Goal: Task Accomplishment & Management: Manage account settings

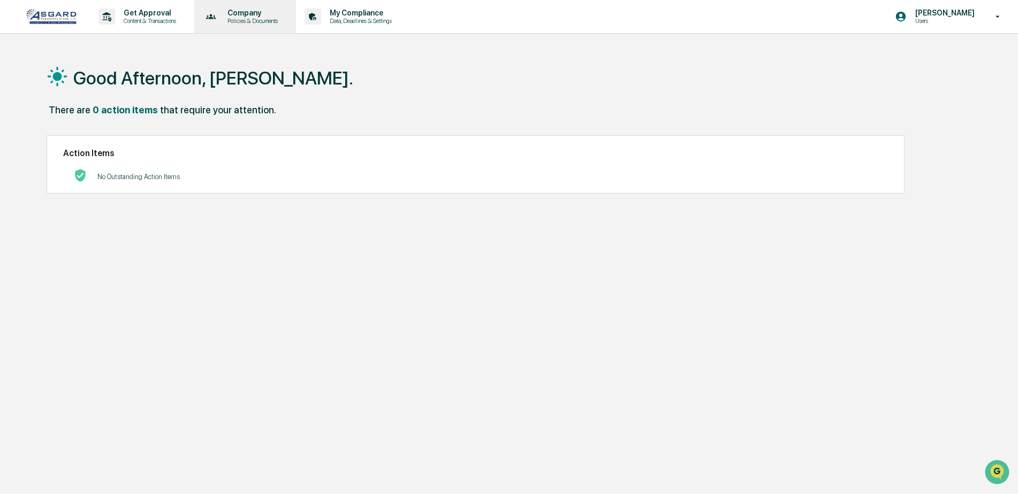
click at [257, 18] on p "Policies & Documents" at bounding box center [251, 20] width 64 height 7
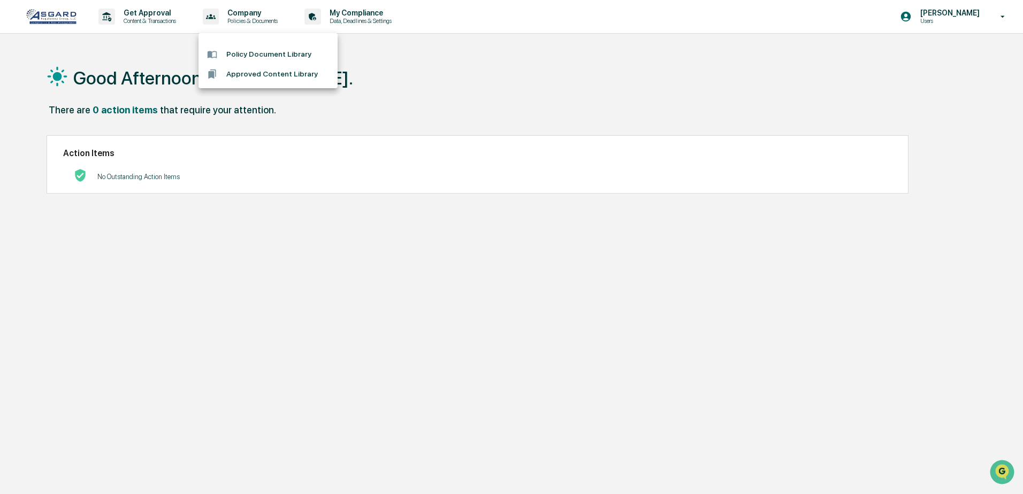
click at [370, 16] on div at bounding box center [511, 247] width 1023 height 494
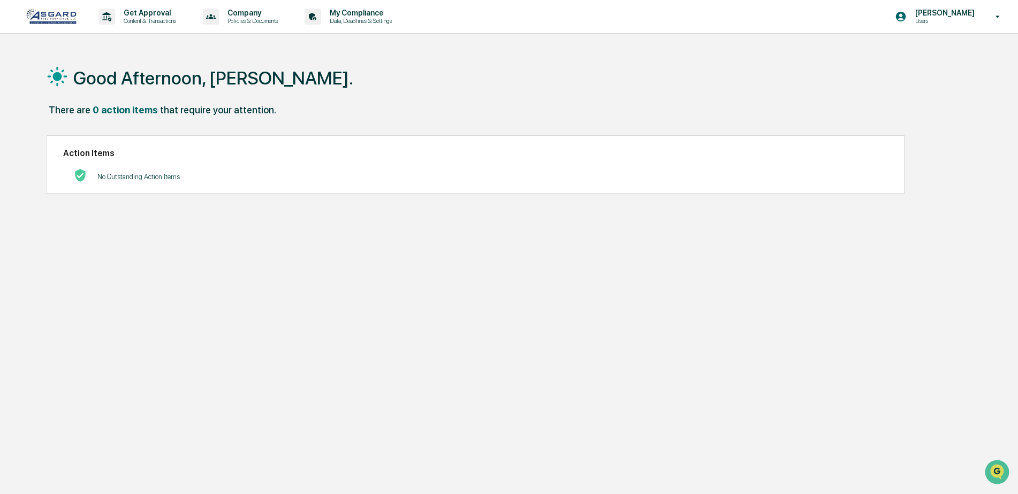
click at [370, 16] on p "My Compliance" at bounding box center [359, 13] width 76 height 9
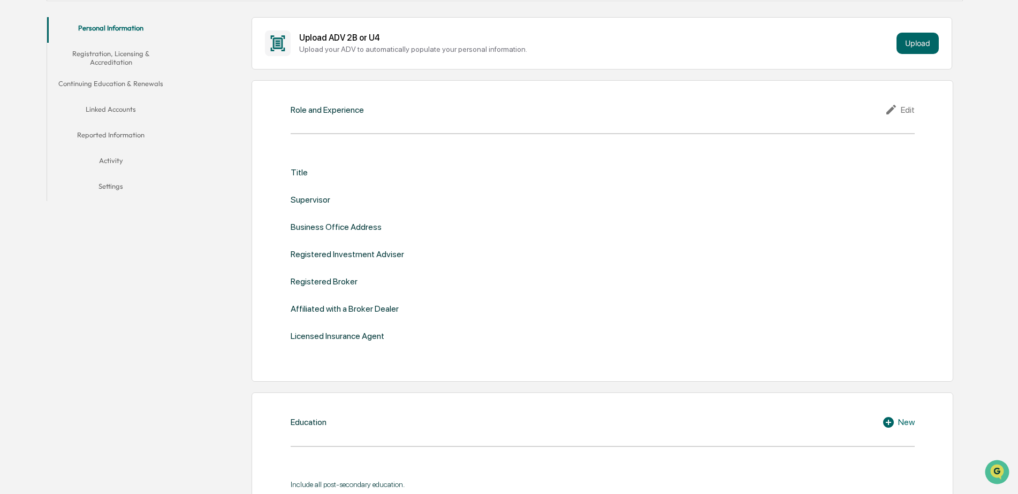
scroll to position [321, 0]
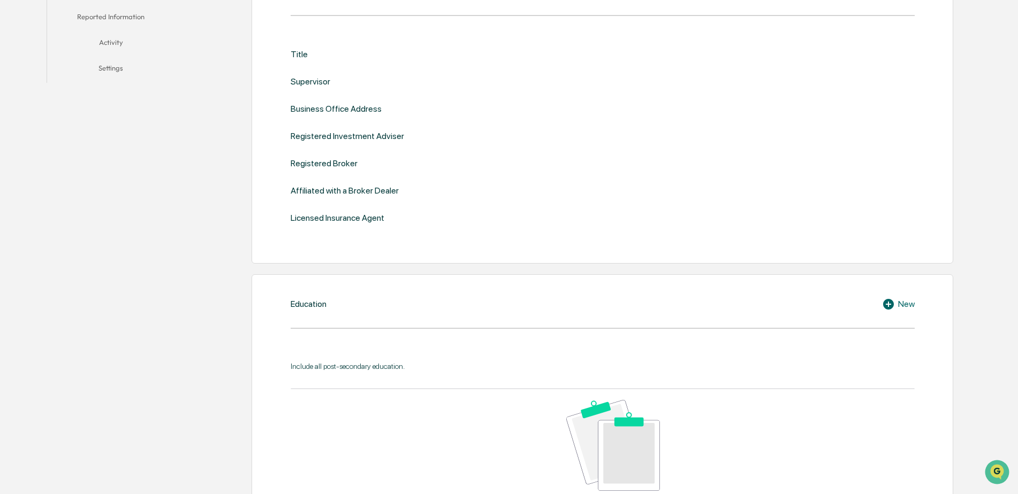
click at [121, 70] on button "Settings" at bounding box center [111, 70] width 128 height 26
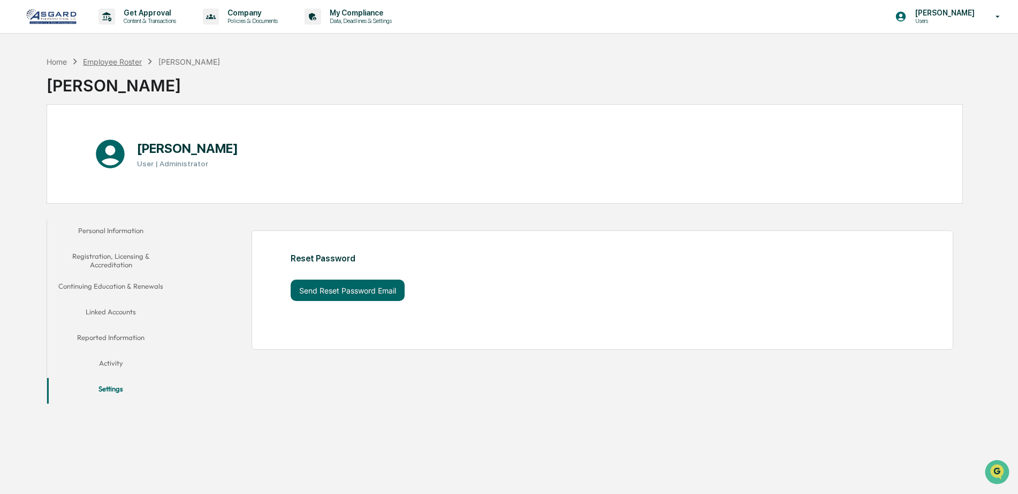
click at [121, 63] on div "Employee Roster" at bounding box center [112, 61] width 59 height 9
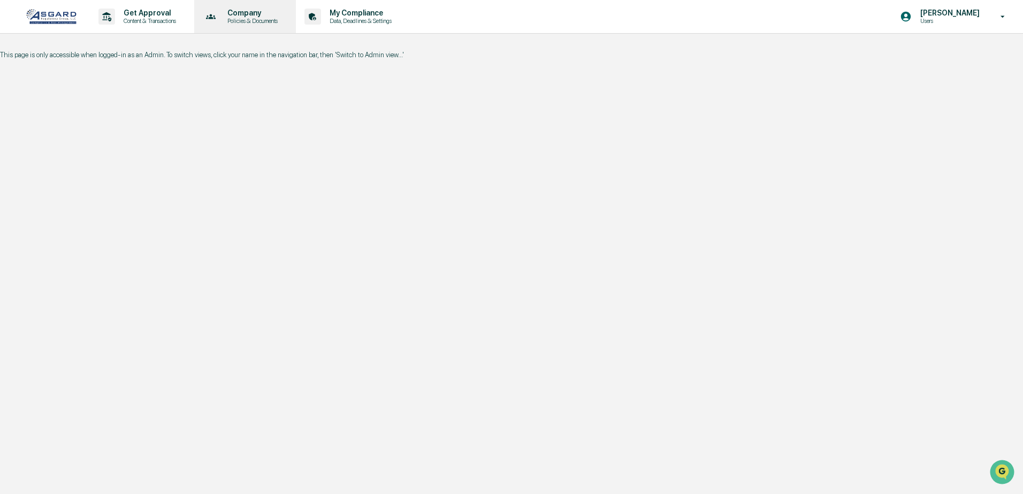
click at [268, 24] on p "Policies & Documents" at bounding box center [251, 20] width 64 height 7
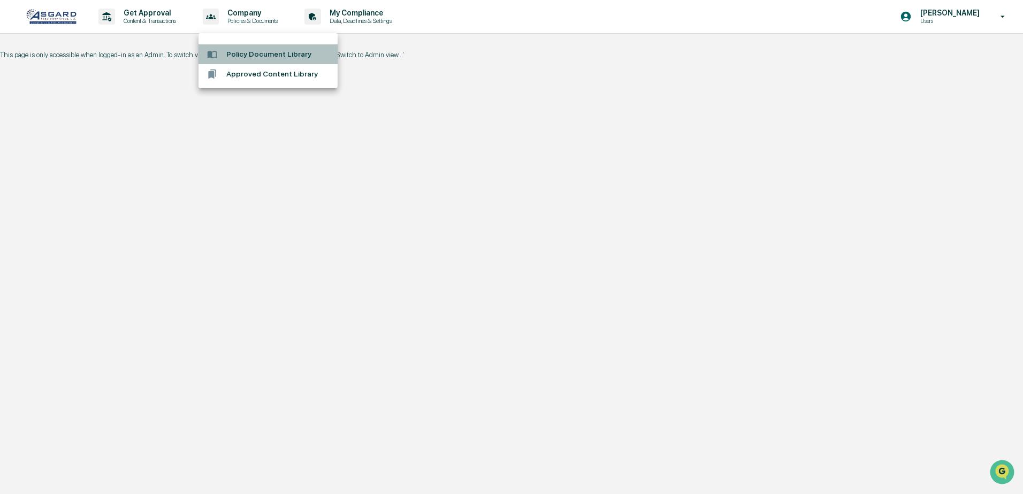
click at [264, 52] on li "Policy Document Library" at bounding box center [268, 54] width 139 height 20
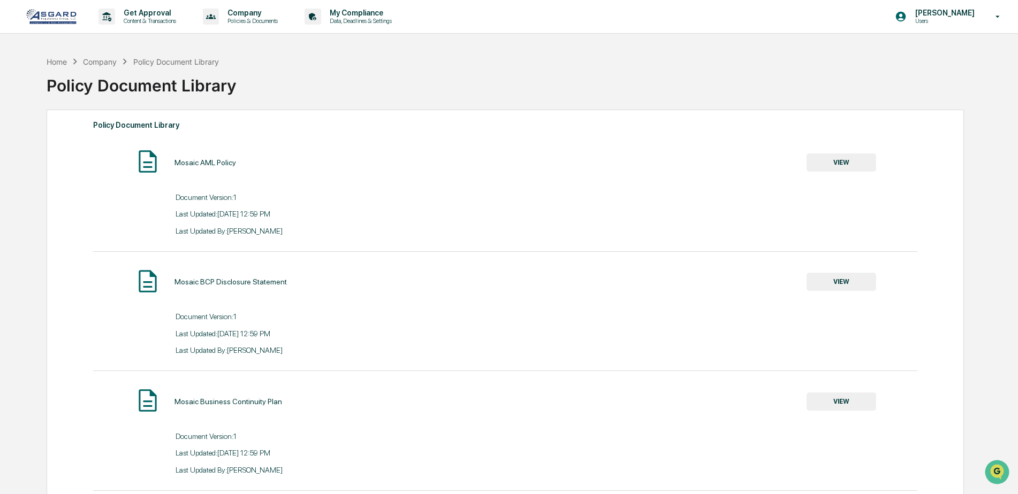
click at [68, 20] on img at bounding box center [51, 17] width 51 height 16
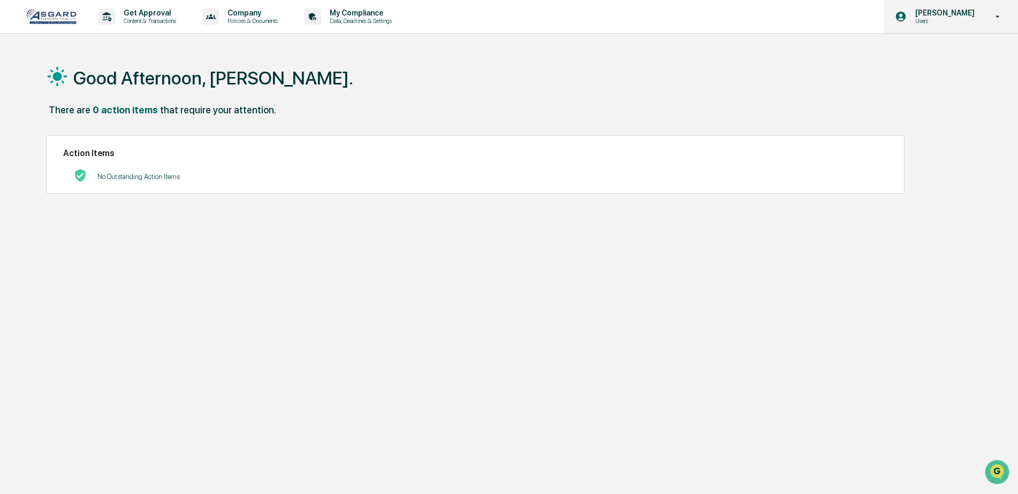
click at [953, 16] on p "[PERSON_NAME]" at bounding box center [943, 13] width 73 height 9
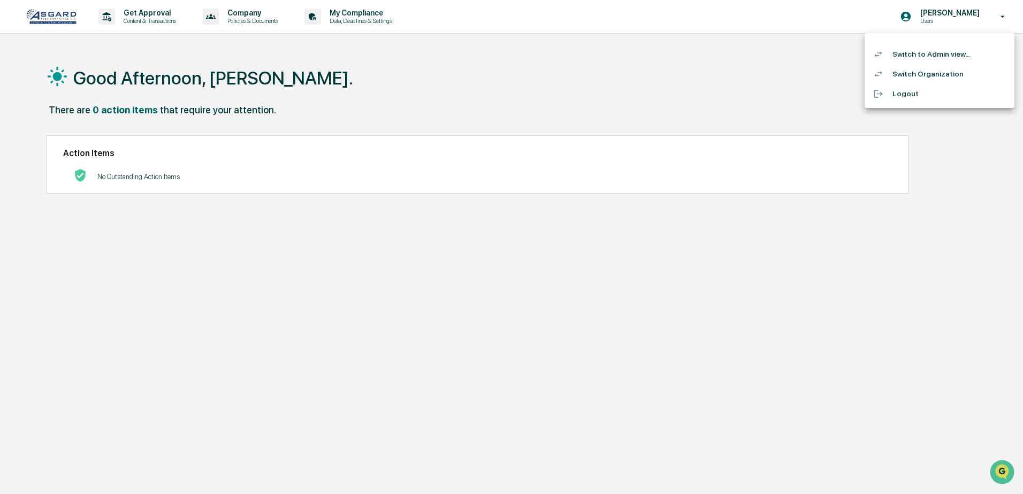
click at [937, 55] on li "Switch to Admin view..." at bounding box center [940, 54] width 150 height 20
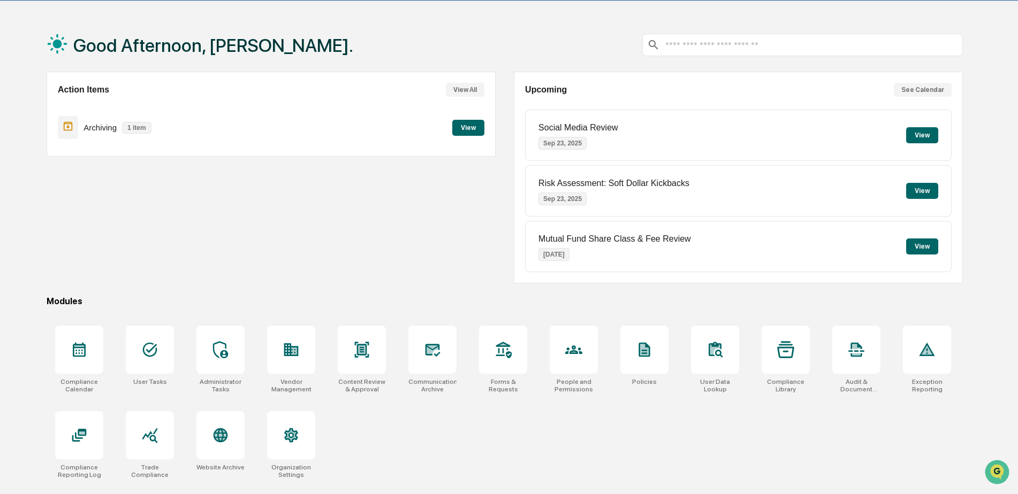
scroll to position [51, 0]
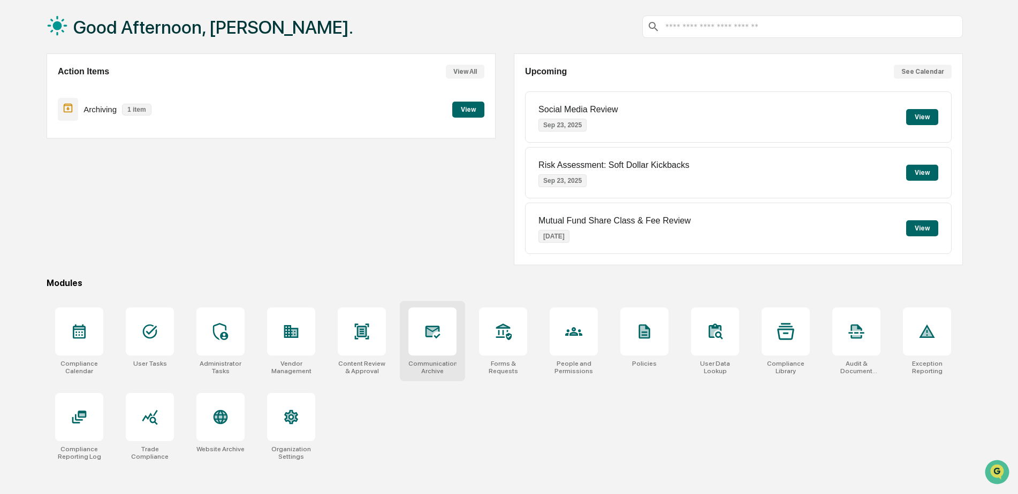
click at [424, 337] on icon at bounding box center [432, 331] width 17 height 17
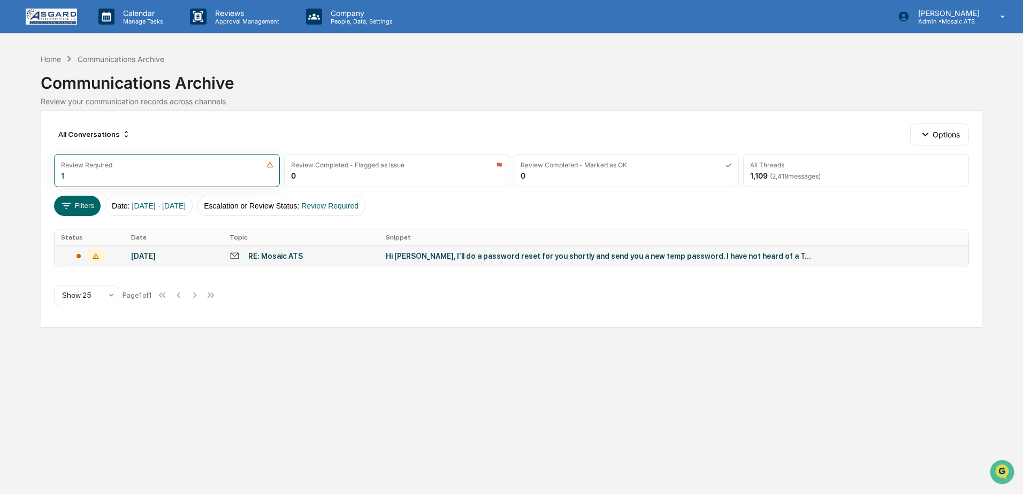
click at [445, 257] on div "Hi [PERSON_NAME], I’ll do a password reset for you shortly and send you a new t…" at bounding box center [600, 256] width 428 height 9
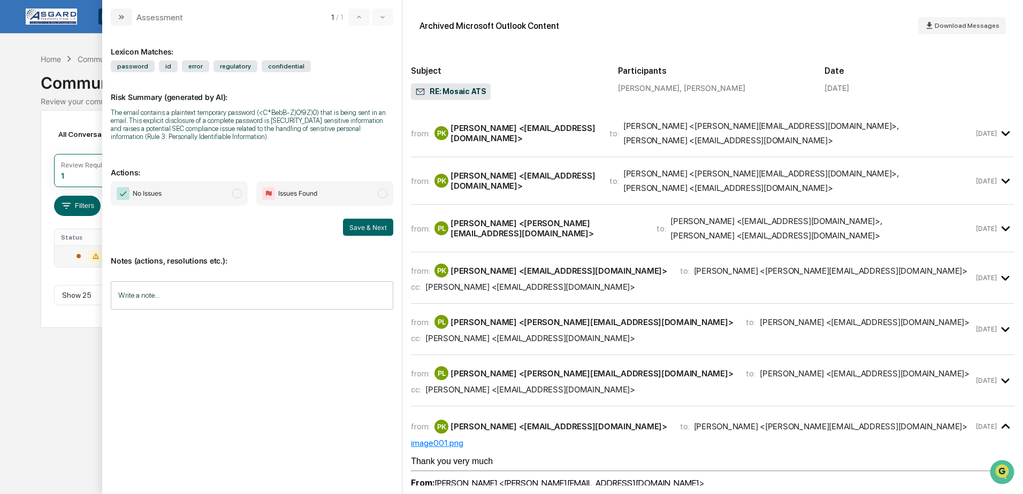
click at [334, 327] on div "Lexicon Matches: password id error regulatory confidential Risk Summary (genera…" at bounding box center [252, 255] width 283 height 443
click at [383, 230] on button "Save & Next" at bounding box center [368, 227] width 50 height 17
click at [60, 347] on div "Calendar Manage Tasks Reviews Approval Management Company People, Data, Setting…" at bounding box center [511, 247] width 1023 height 494
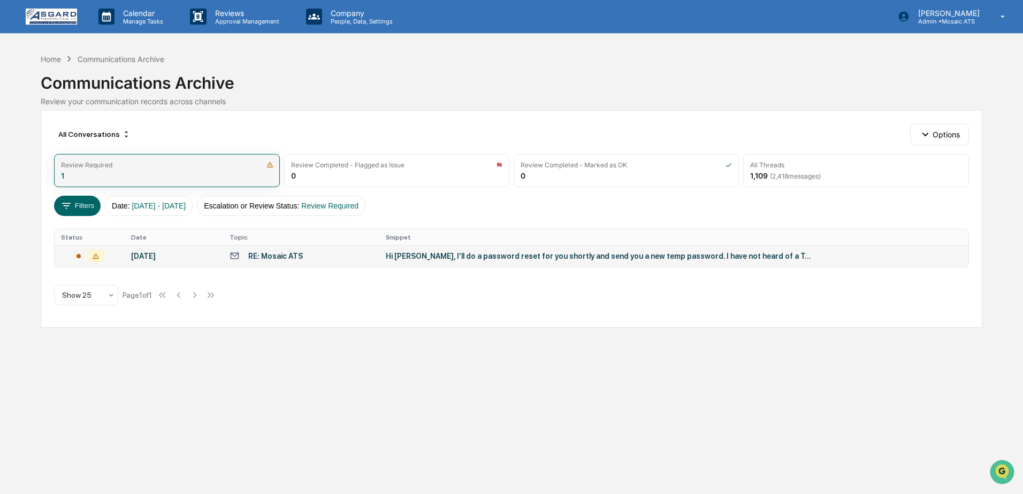
click at [179, 176] on div "Review Required 1" at bounding box center [166, 170] width 225 height 33
click at [116, 135] on div "All Conversations" at bounding box center [94, 134] width 81 height 17
click at [141, 341] on div "Calendar Manage Tasks Reviews Approval Management Company People, Data, Setting…" at bounding box center [511, 247] width 1023 height 494
click at [77, 295] on div at bounding box center [82, 295] width 40 height 11
click at [87, 407] on div "Show 100" at bounding box center [86, 406] width 63 height 21
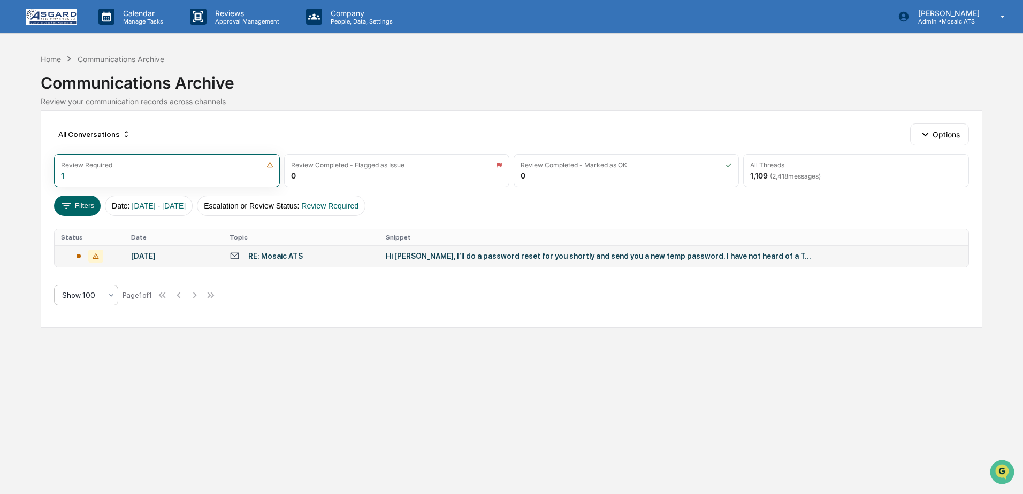
click at [402, 259] on div "Hi [PERSON_NAME], I’ll do a password reset for you shortly and send you a new t…" at bounding box center [600, 256] width 428 height 9
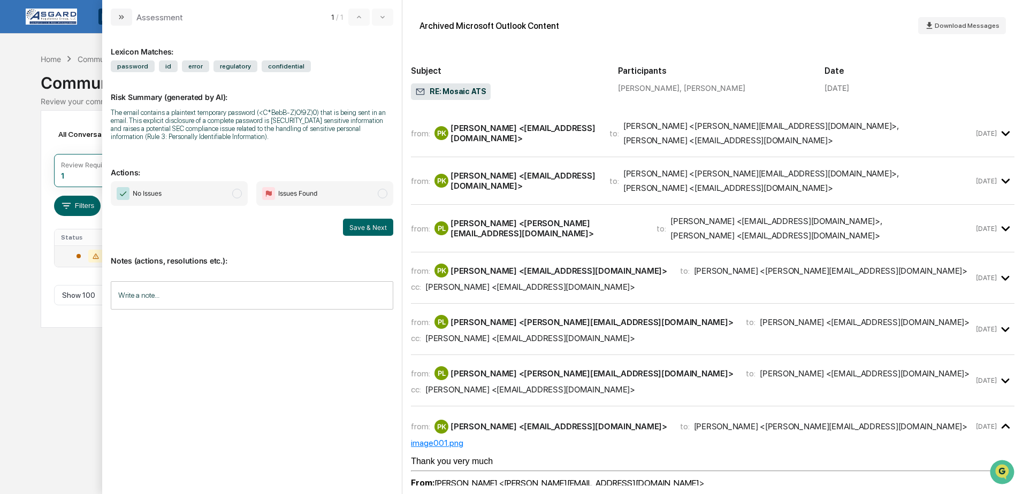
click at [306, 361] on div "Lexicon Matches: password id error regulatory confidential Risk Summary (genera…" at bounding box center [252, 255] width 283 height 443
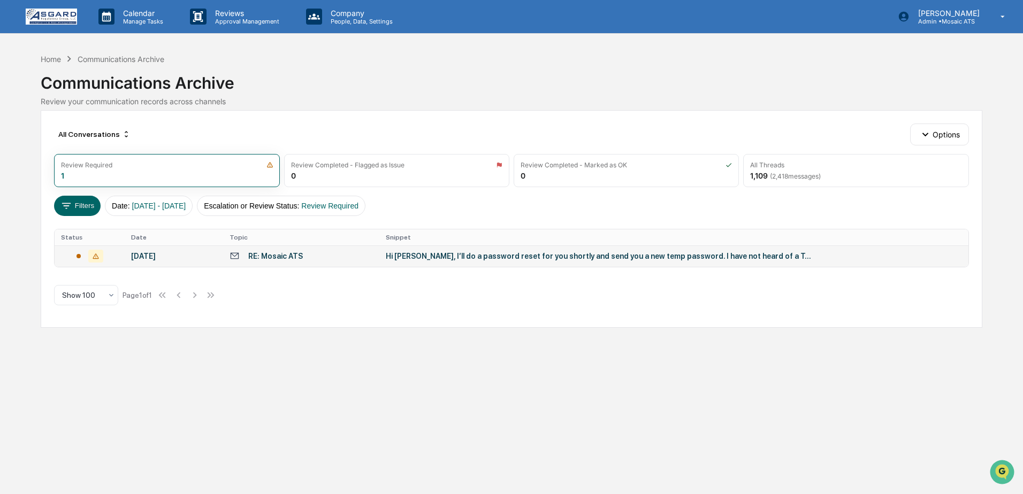
click at [36, 369] on div "Calendar Manage Tasks Reviews Approval Management Company People, Data, Setting…" at bounding box center [511, 247] width 1023 height 494
click at [227, 177] on div "Review Required 1" at bounding box center [166, 170] width 225 height 33
click at [933, 135] on button "Options" at bounding box center [939, 134] width 58 height 21
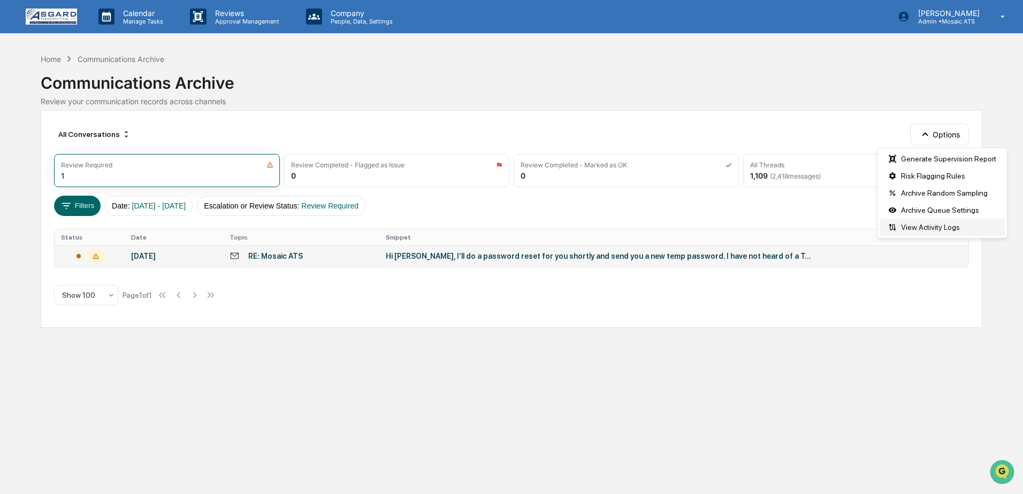
click at [910, 226] on div "View Activity Logs" at bounding box center [942, 227] width 125 height 17
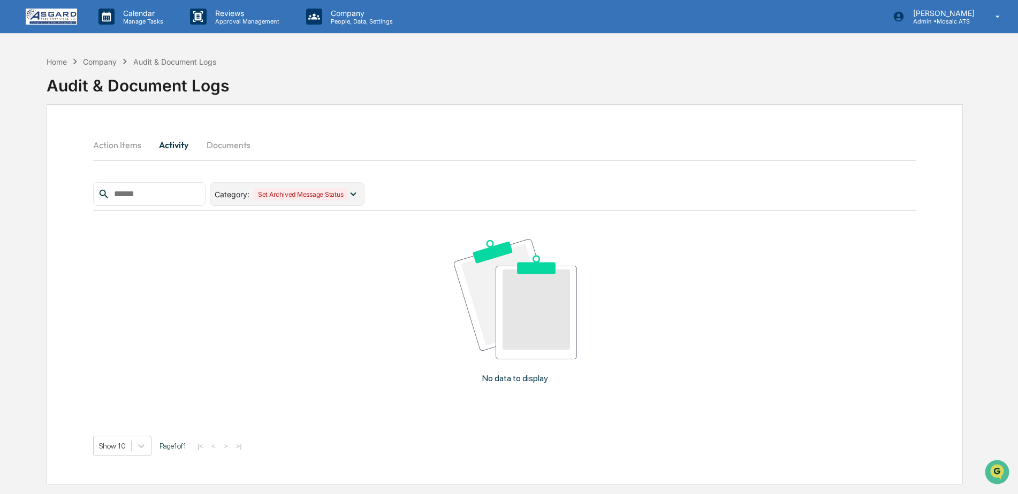
click at [316, 197] on div "Set Archived Message Status" at bounding box center [301, 194] width 94 height 12
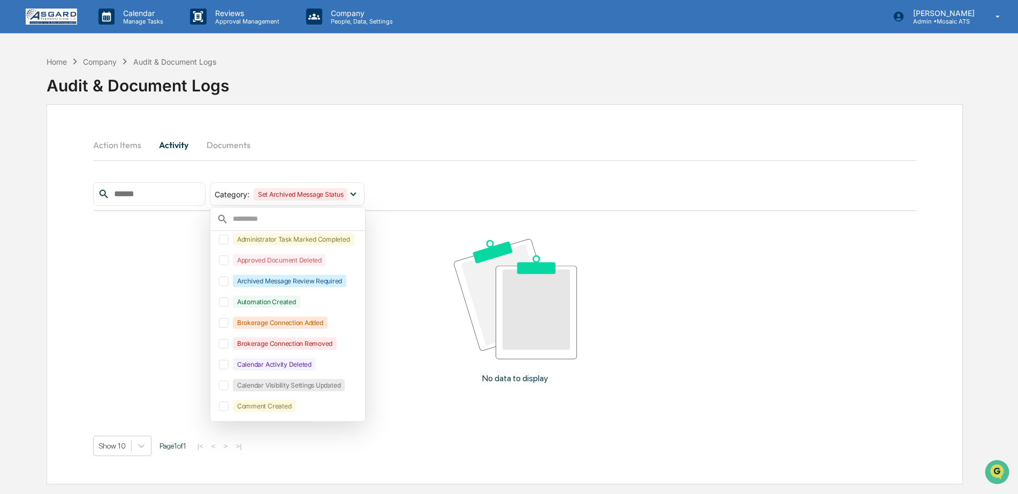
click at [484, 197] on div "Category : Set Archived Message Status Select/Deselect All Administrator Task M…" at bounding box center [505, 194] width 824 height 24
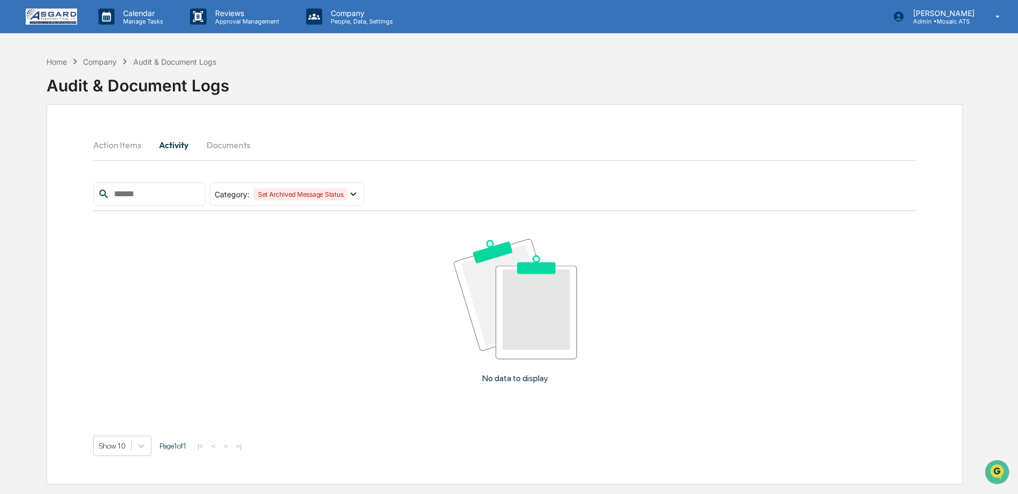
click at [115, 145] on button "Action Items" at bounding box center [121, 145] width 57 height 26
click at [309, 187] on div "Category" at bounding box center [291, 194] width 58 height 24
click at [330, 162] on div "Action Items Activity Documents" at bounding box center [505, 157] width 824 height 50
click at [106, 63] on div "Company" at bounding box center [100, 61] width 34 height 9
click at [104, 61] on div "Company" at bounding box center [100, 61] width 34 height 9
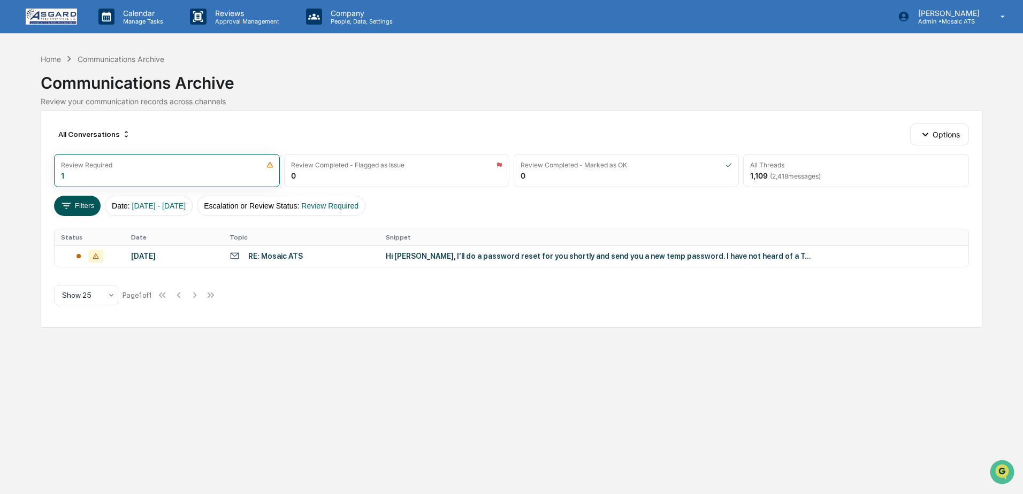
click at [88, 209] on button "Filters" at bounding box center [77, 206] width 47 height 20
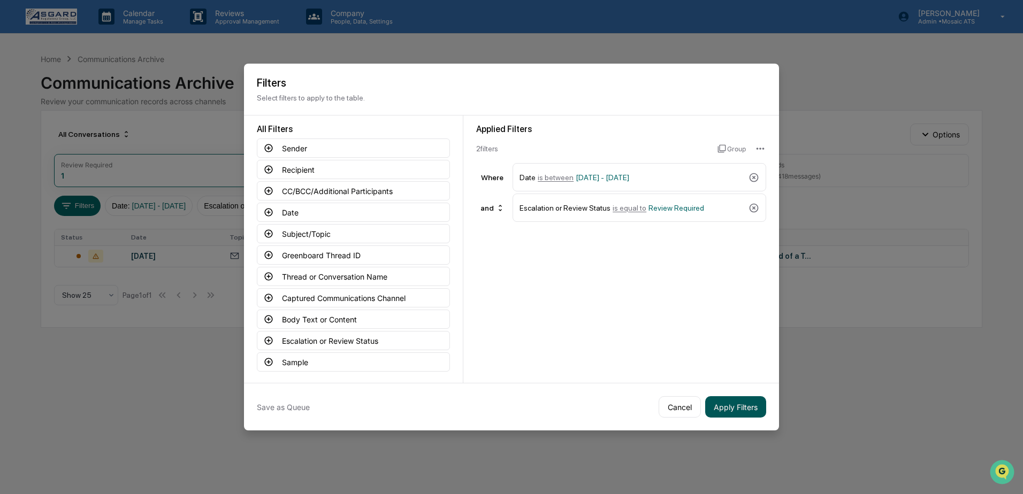
click at [725, 406] on button "Apply Filters" at bounding box center [735, 407] width 61 height 21
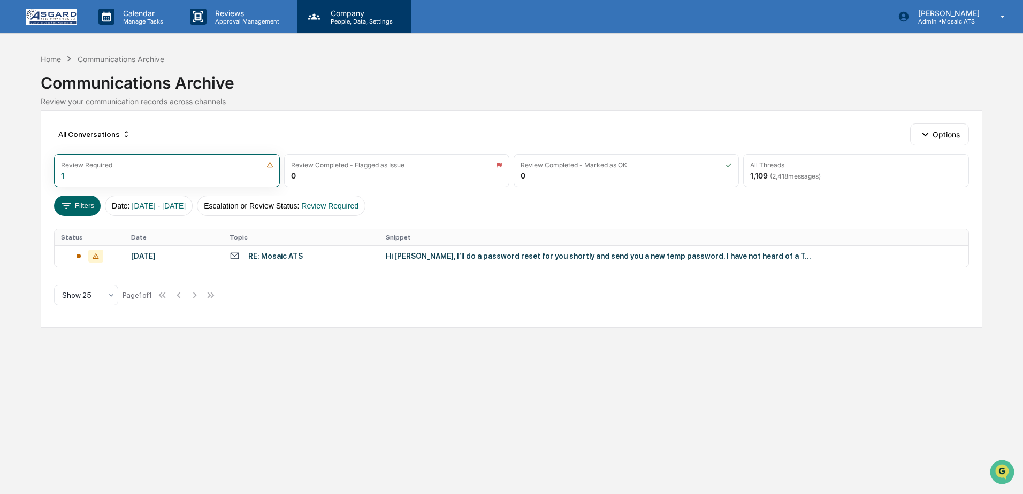
click at [357, 21] on p "People, Data, Settings" at bounding box center [360, 21] width 76 height 7
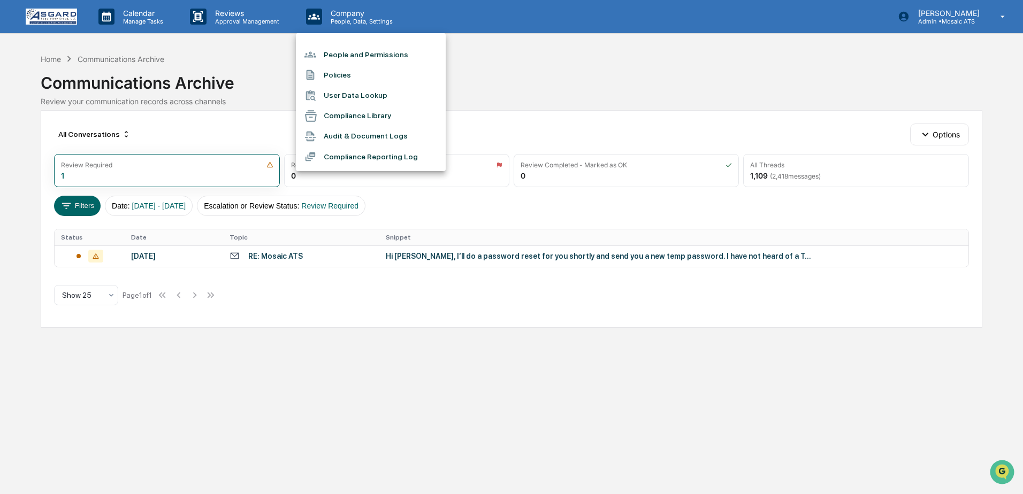
click at [359, 56] on li "People and Permissions" at bounding box center [371, 54] width 150 height 20
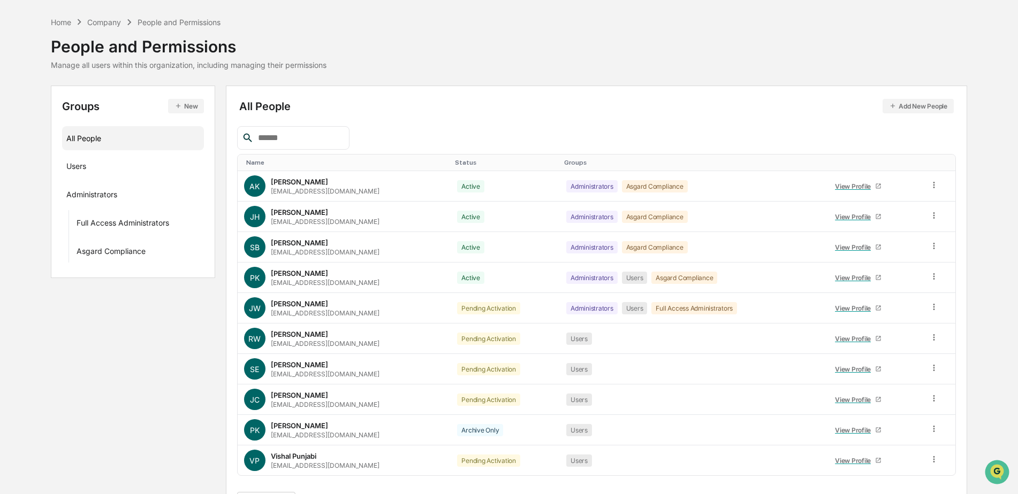
scroll to position [54, 0]
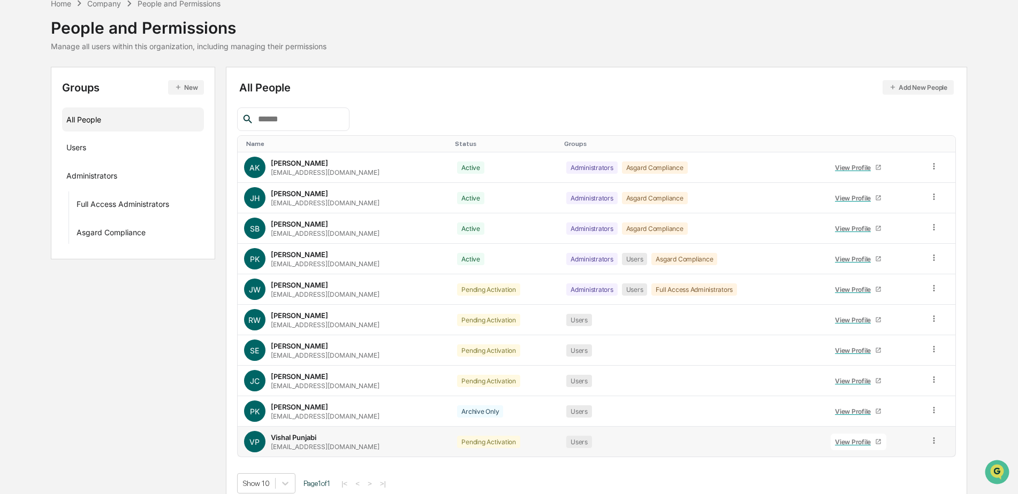
click at [938, 440] on icon at bounding box center [934, 441] width 10 height 10
click at [94, 359] on div "Groups New All People Users Administrators Full Access Administrators Asgard Co…" at bounding box center [509, 286] width 916 height 438
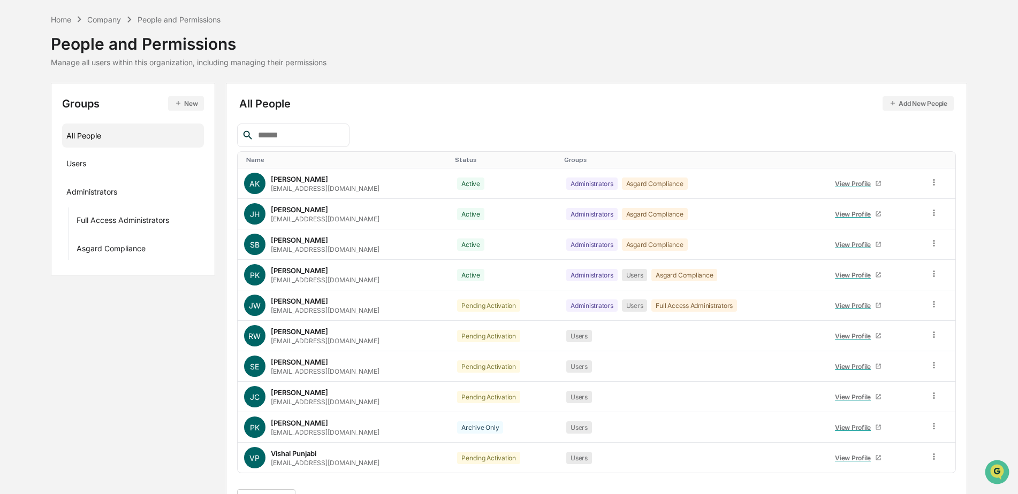
scroll to position [0, 0]
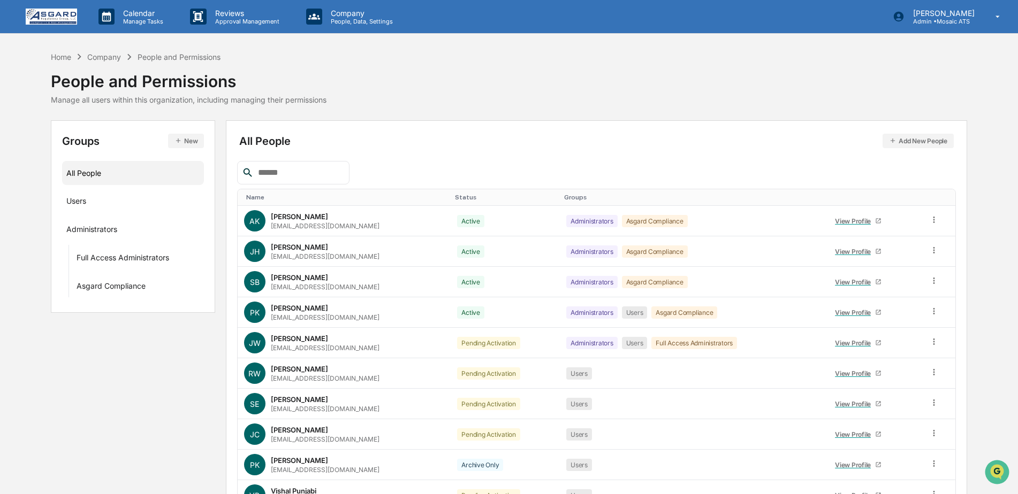
click at [100, 57] on div "Company" at bounding box center [104, 56] width 34 height 9
click at [101, 57] on div "Company" at bounding box center [104, 56] width 34 height 9
click at [851, 376] on div "View Profile" at bounding box center [855, 374] width 40 height 8
click at [932, 371] on icon at bounding box center [934, 373] width 10 height 10
click at [893, 412] on div "Change Status" at bounding box center [885, 411] width 89 height 13
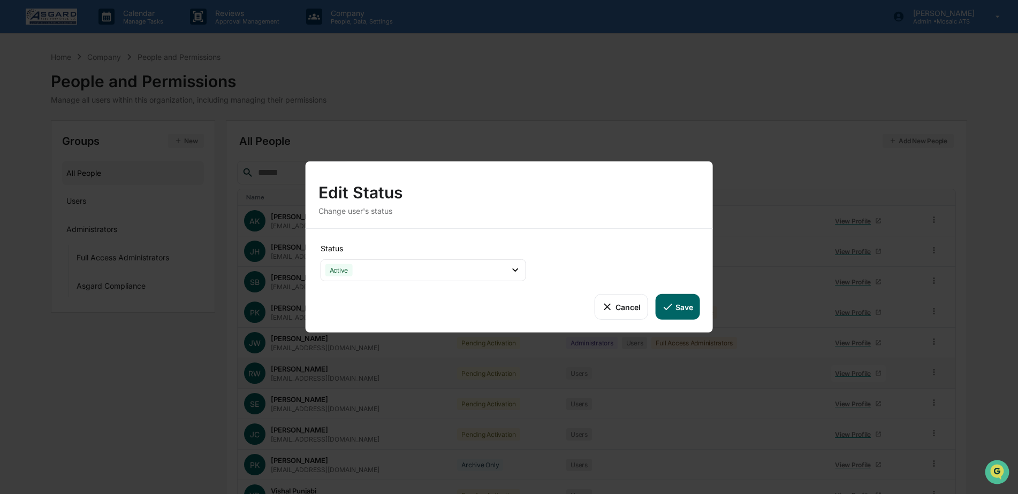
click at [675, 308] on button "Save" at bounding box center [677, 307] width 44 height 26
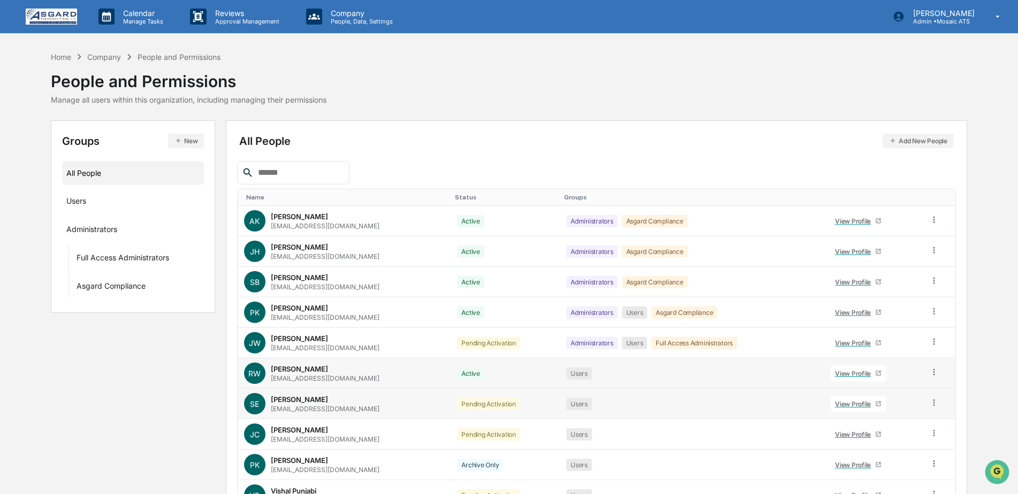
click at [933, 403] on icon at bounding box center [934, 403] width 2 height 6
click at [888, 440] on div "Change Status" at bounding box center [885, 442] width 89 height 13
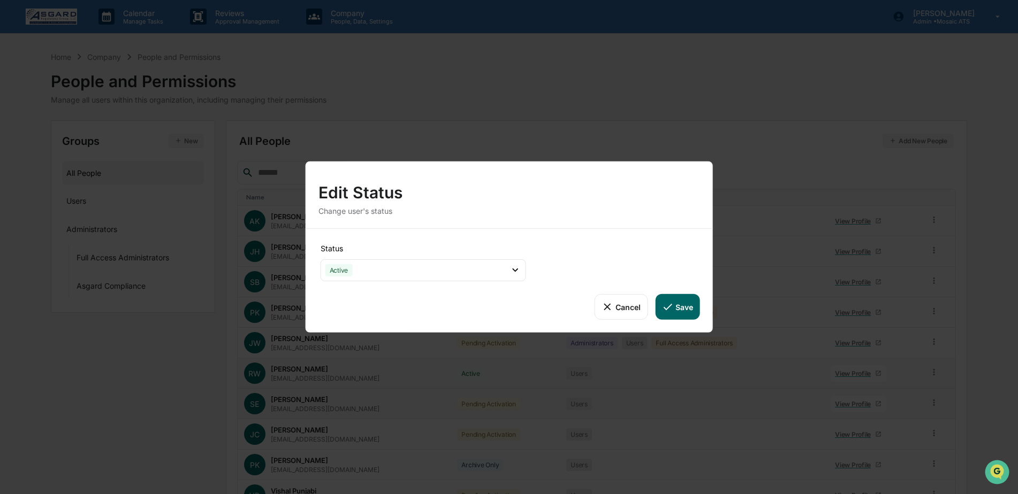
click at [685, 310] on button "Save" at bounding box center [677, 307] width 44 height 26
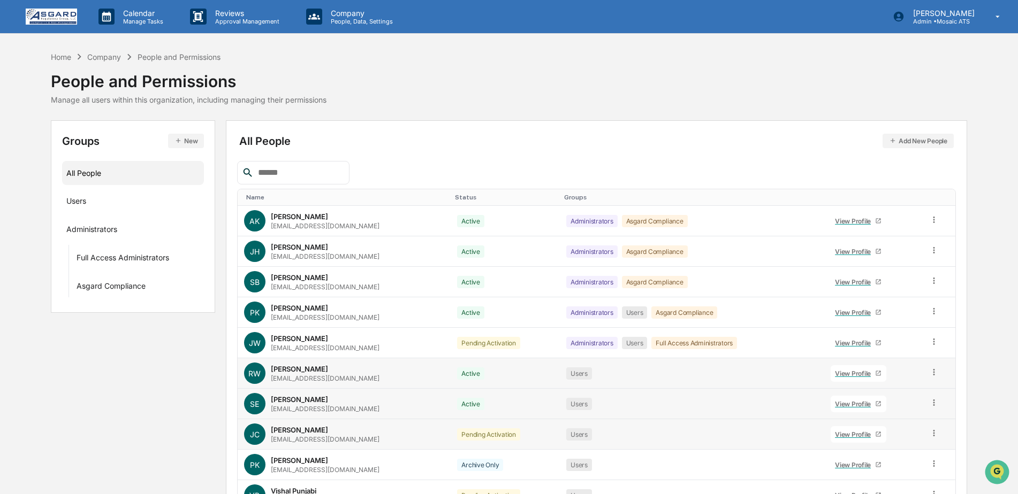
click at [936, 432] on icon at bounding box center [934, 434] width 10 height 10
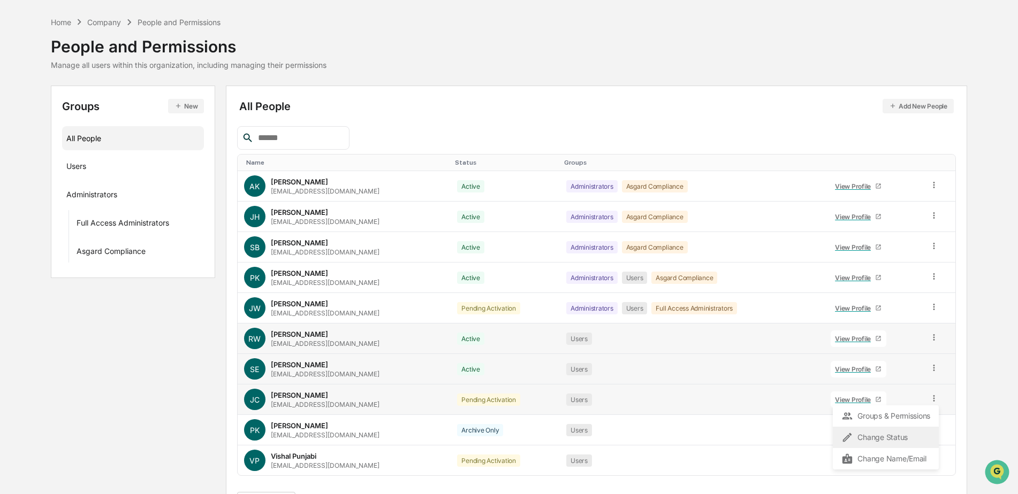
scroll to position [54, 0]
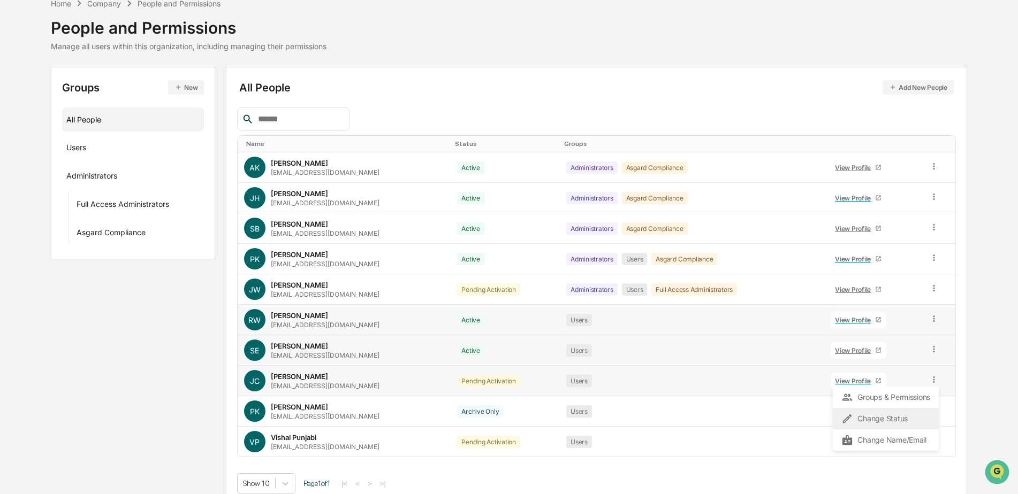
click at [897, 420] on div "Change Status" at bounding box center [885, 419] width 89 height 13
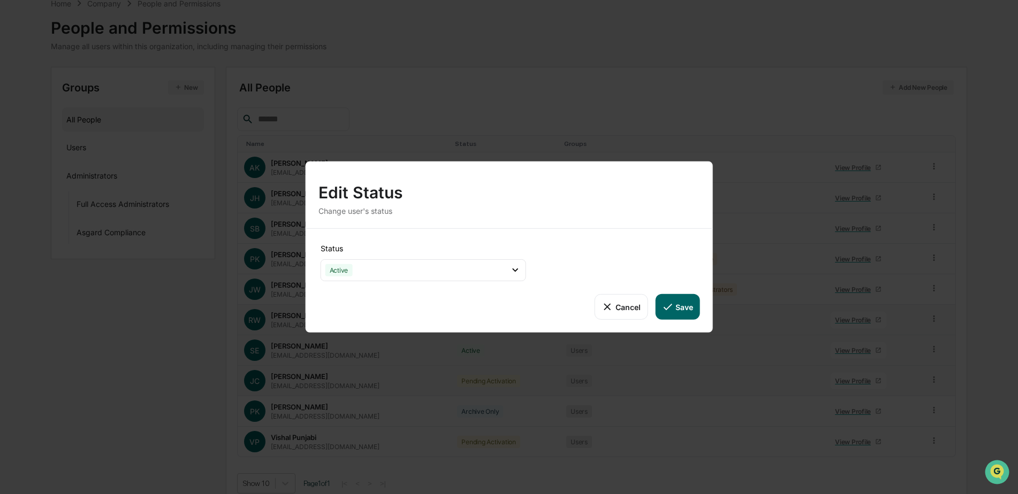
click at [684, 311] on button "Save" at bounding box center [677, 307] width 44 height 26
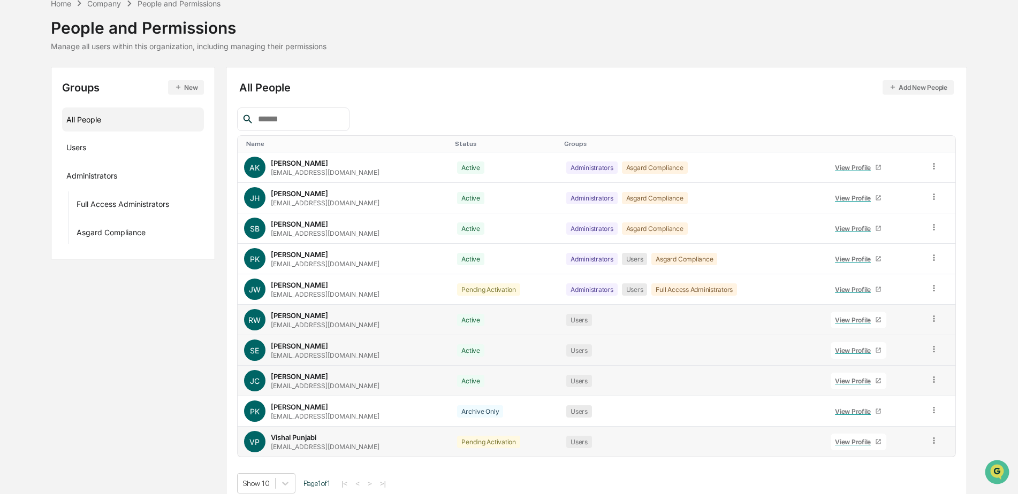
click at [933, 443] on icon at bounding box center [934, 441] width 10 height 10
click at [896, 478] on div "Change Status" at bounding box center [885, 480] width 89 height 13
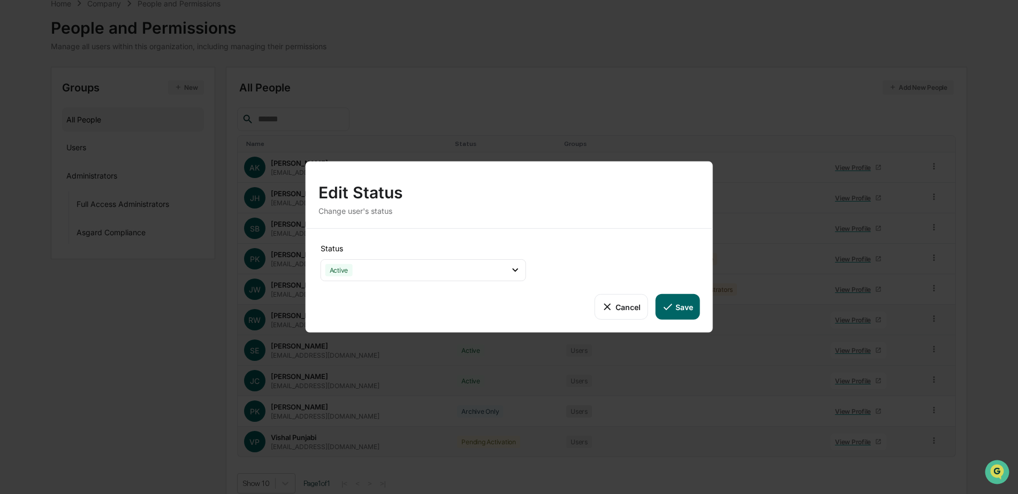
click at [680, 305] on button "Save" at bounding box center [677, 307] width 44 height 26
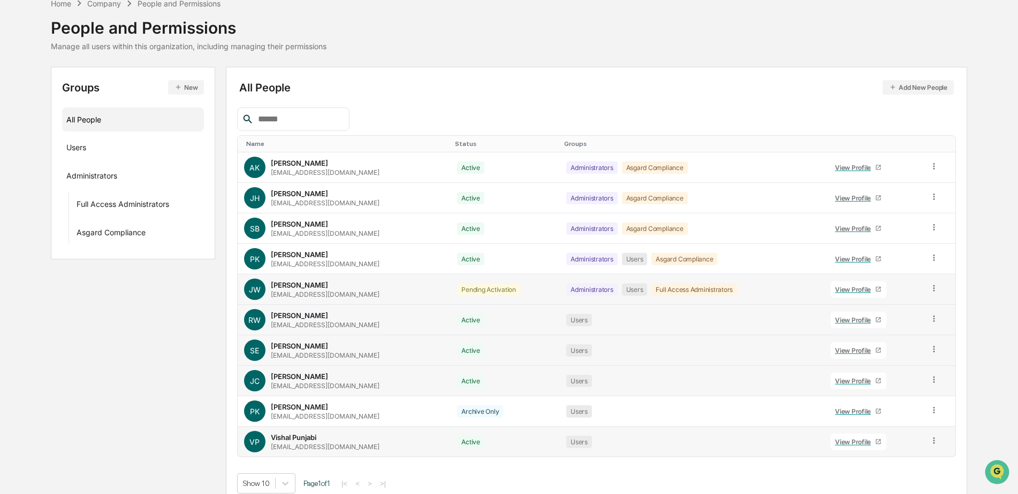
click at [933, 290] on icon at bounding box center [934, 289] width 10 height 10
click at [896, 328] on div "Change Status" at bounding box center [885, 327] width 89 height 13
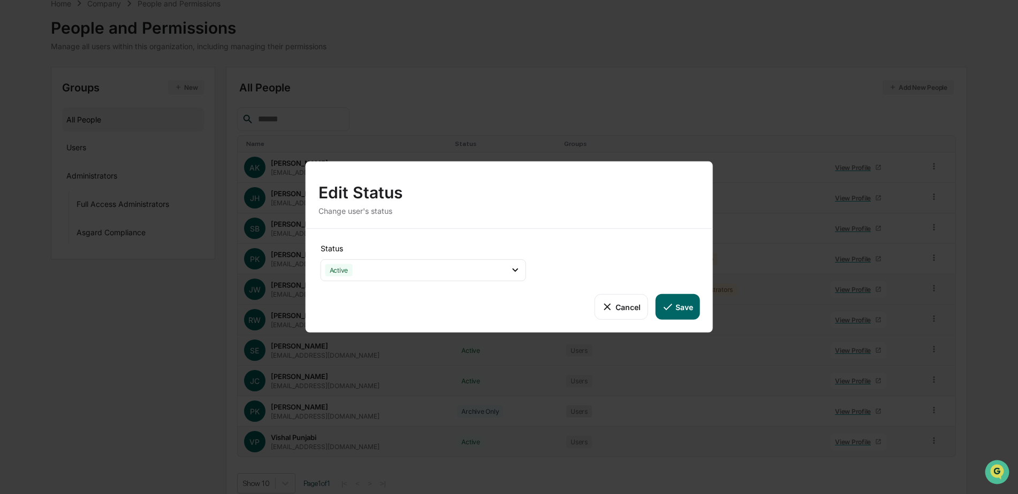
click at [688, 309] on button "Save" at bounding box center [677, 307] width 44 height 26
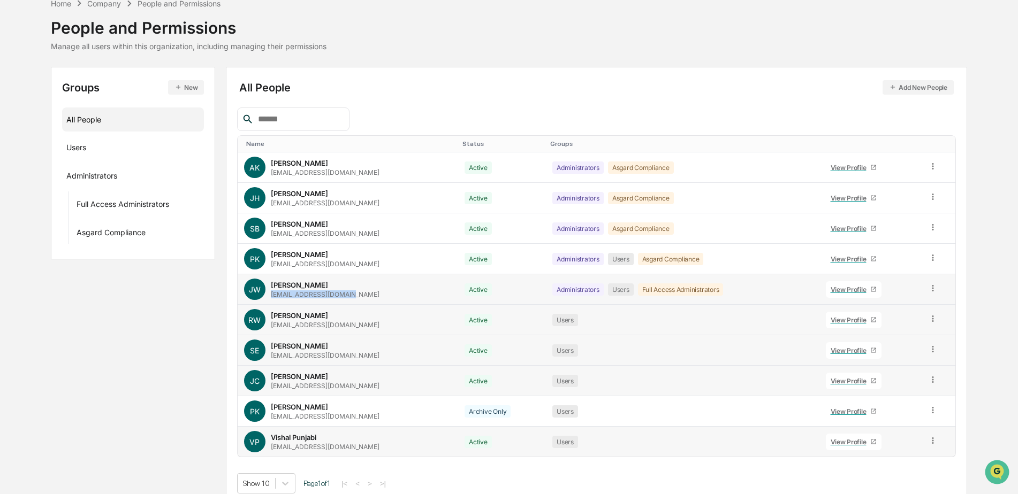
drag, startPoint x: 363, startPoint y: 296, endPoint x: 269, endPoint y: 300, distance: 93.7
click at [269, 300] on div "JW Joe Wald jw@mosaicplatforms.com" at bounding box center [348, 289] width 208 height 21
copy div "jw@mosaicplatforms.com"
drag, startPoint x: 332, startPoint y: 325, endPoint x: 272, endPoint y: 325, distance: 59.9
click at [272, 325] on div "RW Robert Weiss rjw@mosaicats.com" at bounding box center [348, 319] width 208 height 21
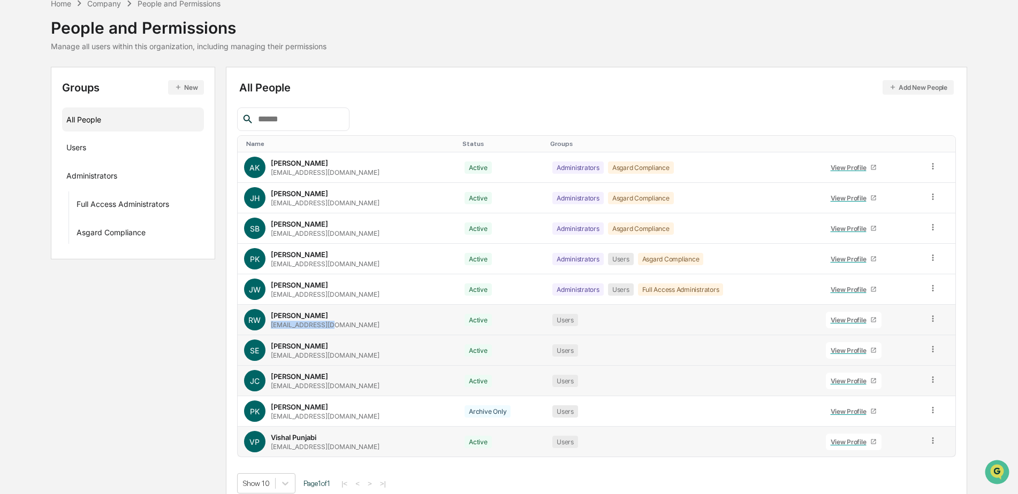
copy div "rjw@mosaicats.com"
drag, startPoint x: 334, startPoint y: 356, endPoint x: 269, endPoint y: 356, distance: 64.8
click at [269, 356] on div "SE Shelley Eleby se@mosaicats.com" at bounding box center [348, 350] width 208 height 21
copy div "se@mosaicats.com"
drag, startPoint x: 354, startPoint y: 384, endPoint x: 271, endPoint y: 386, distance: 83.0
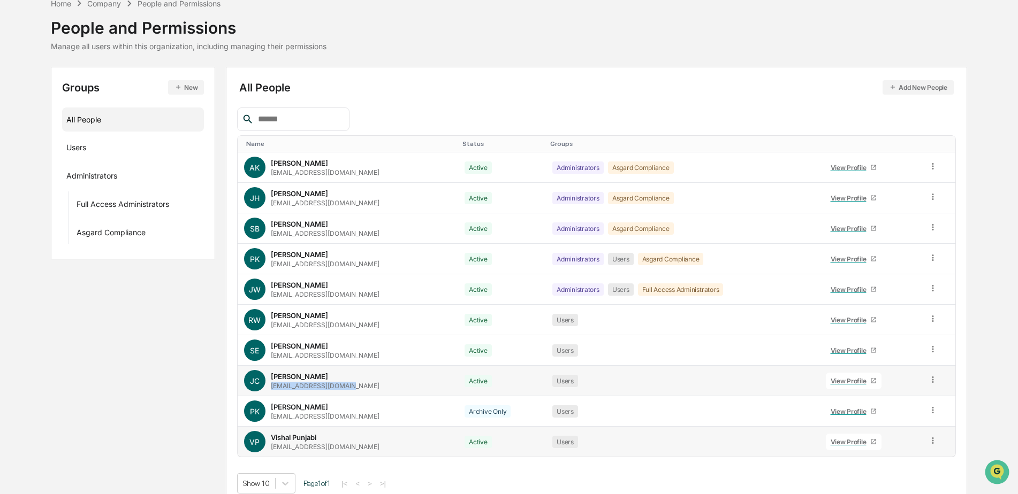
click at [271, 386] on div "JC John Cosenza jc@mosaicplatforms.com" at bounding box center [348, 380] width 208 height 21
copy div "jc@mosaicplatforms.com"
drag, startPoint x: 337, startPoint y: 449, endPoint x: 268, endPoint y: 445, distance: 69.2
click at [268, 445] on div "VP Vishal Punjabi vp@mosaicats.com" at bounding box center [348, 441] width 208 height 21
click at [272, 447] on div "vp@mosaicats.com" at bounding box center [325, 447] width 109 height 8
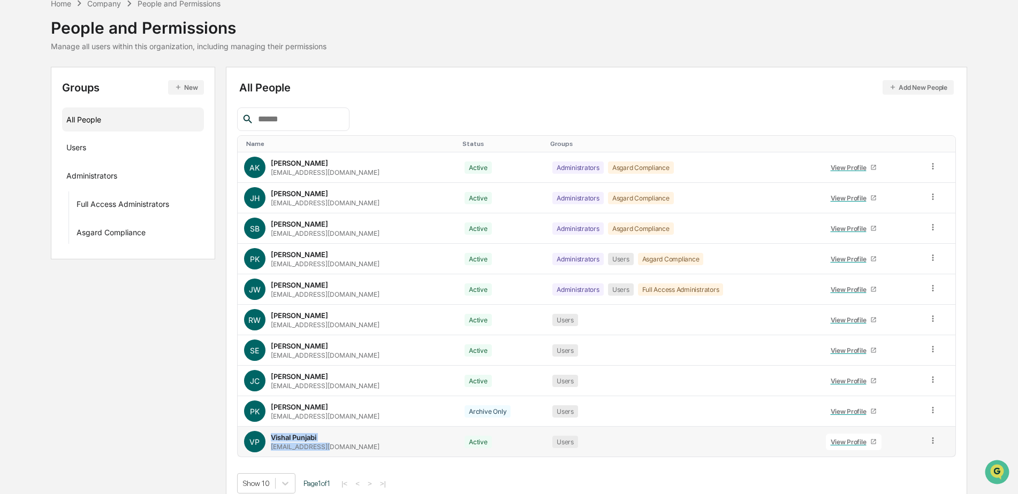
click at [336, 445] on div "VP Vishal Punjabi vp@mosaicats.com" at bounding box center [348, 441] width 208 height 21
drag, startPoint x: 336, startPoint y: 448, endPoint x: 270, endPoint y: 448, distance: 65.8
click at [270, 448] on div "VP Vishal Punjabi vp@mosaicats.com" at bounding box center [348, 441] width 208 height 21
copy div "vp@mosaicats.com"
click at [112, 2] on div "Company" at bounding box center [104, 3] width 34 height 9
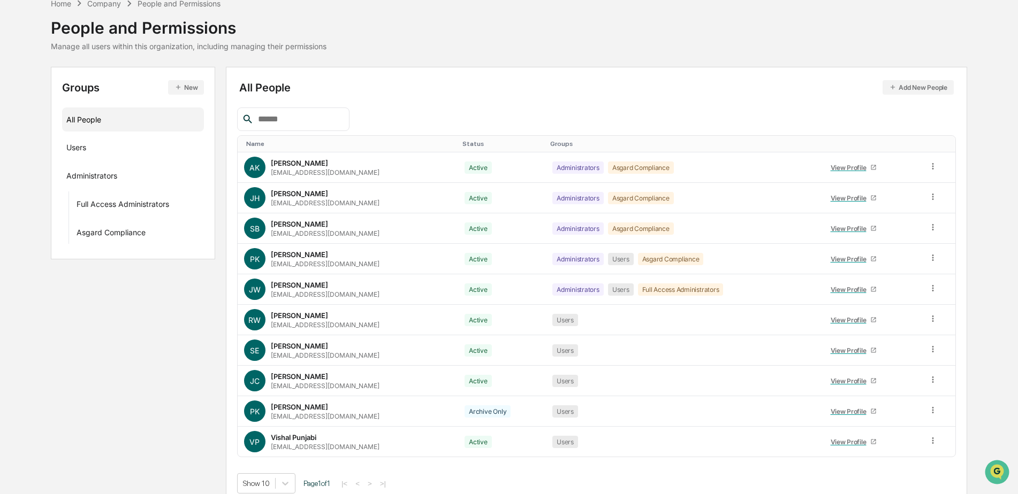
click at [86, 124] on div "All People" at bounding box center [132, 120] width 133 height 18
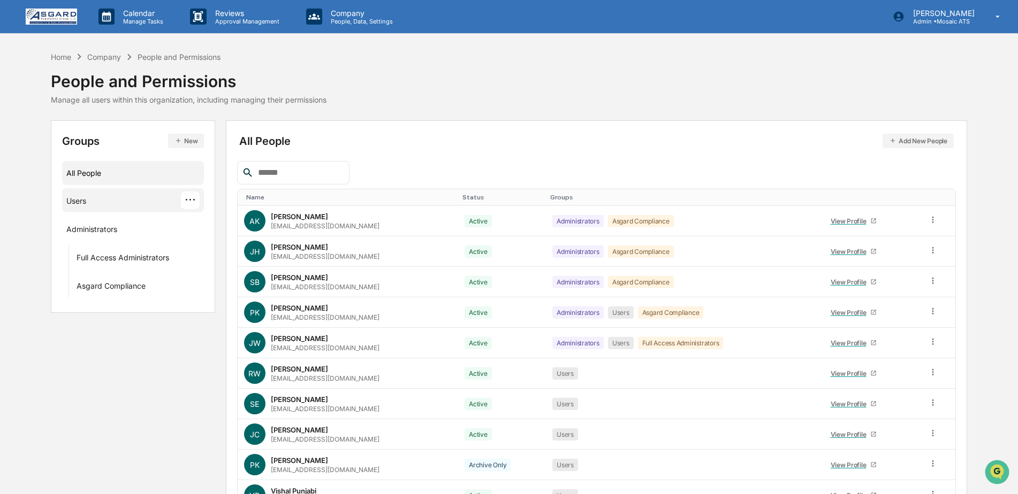
click at [85, 203] on div "Users" at bounding box center [76, 202] width 20 height 13
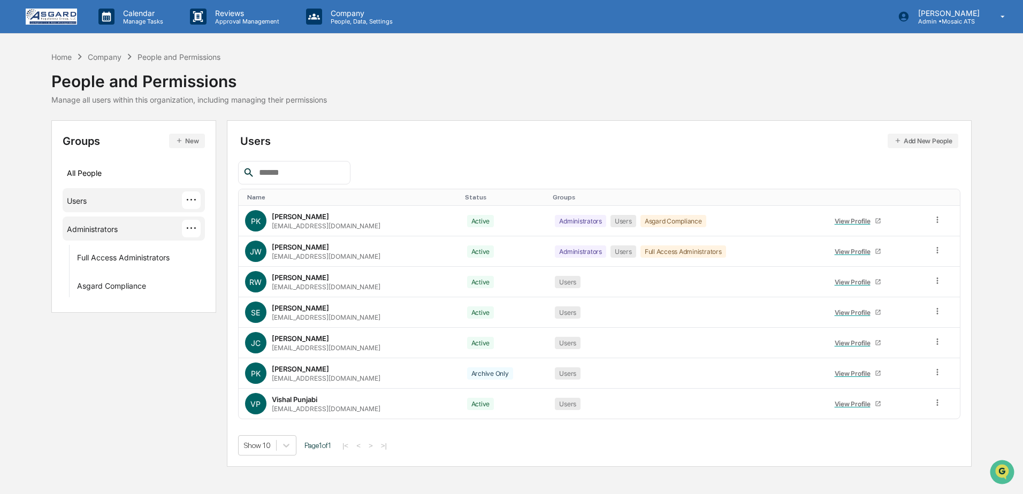
click at [89, 224] on div "Administrators ···" at bounding box center [134, 229] width 134 height 18
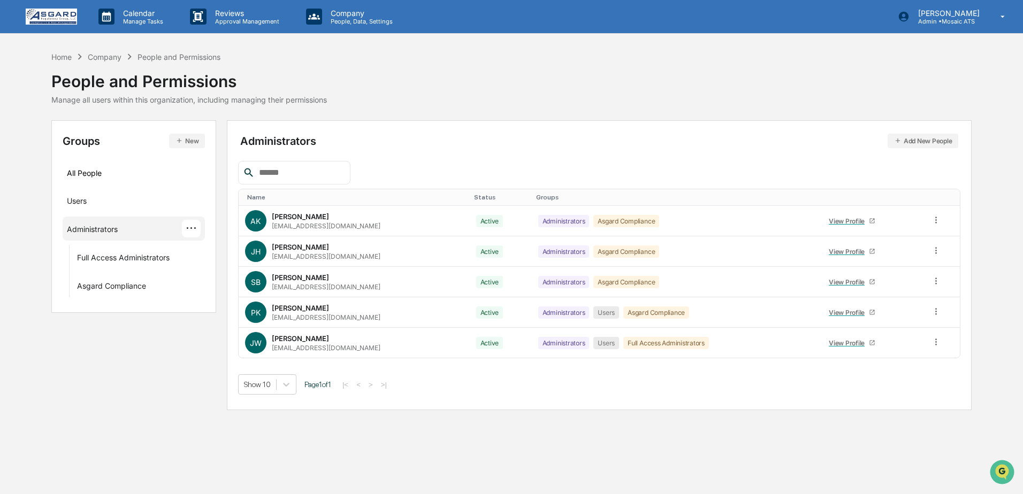
click at [99, 229] on div "Administrators" at bounding box center [92, 231] width 51 height 13
click at [93, 204] on div "Users ···" at bounding box center [134, 201] width 134 height 18
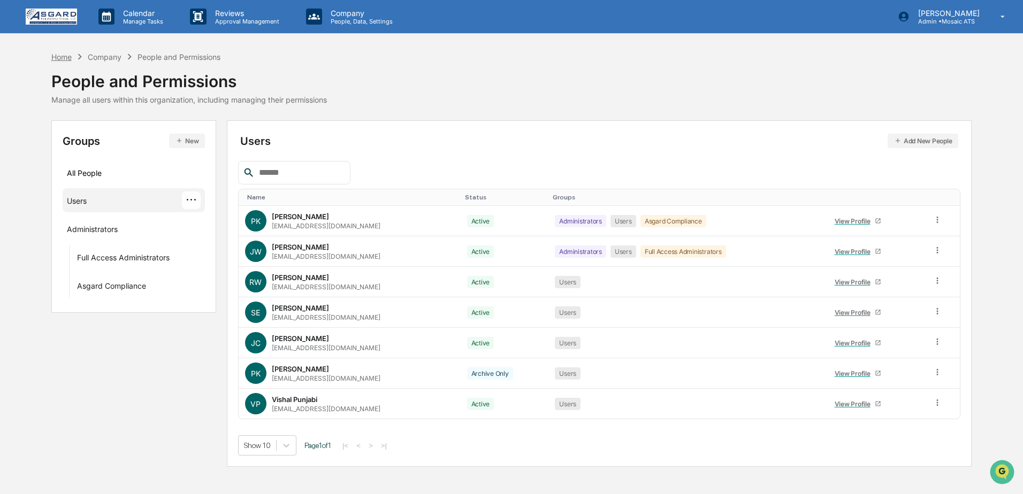
click at [65, 55] on div "Home" at bounding box center [61, 56] width 20 height 9
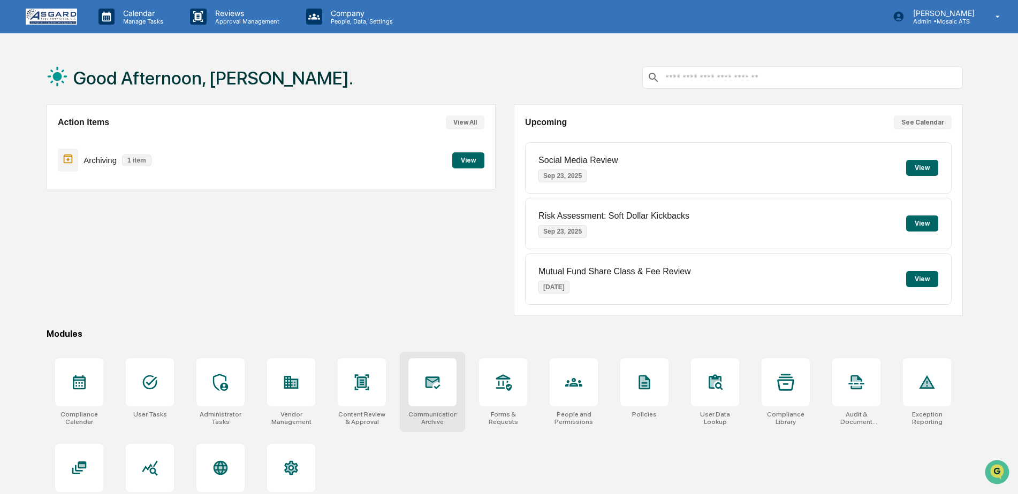
click at [435, 397] on div at bounding box center [432, 383] width 48 height 48
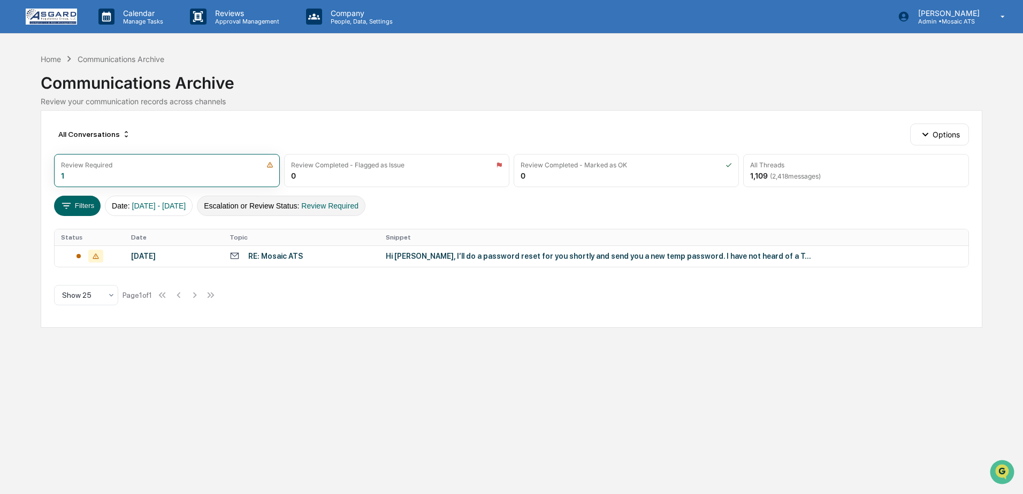
click at [344, 204] on span "Review Required" at bounding box center [329, 206] width 57 height 9
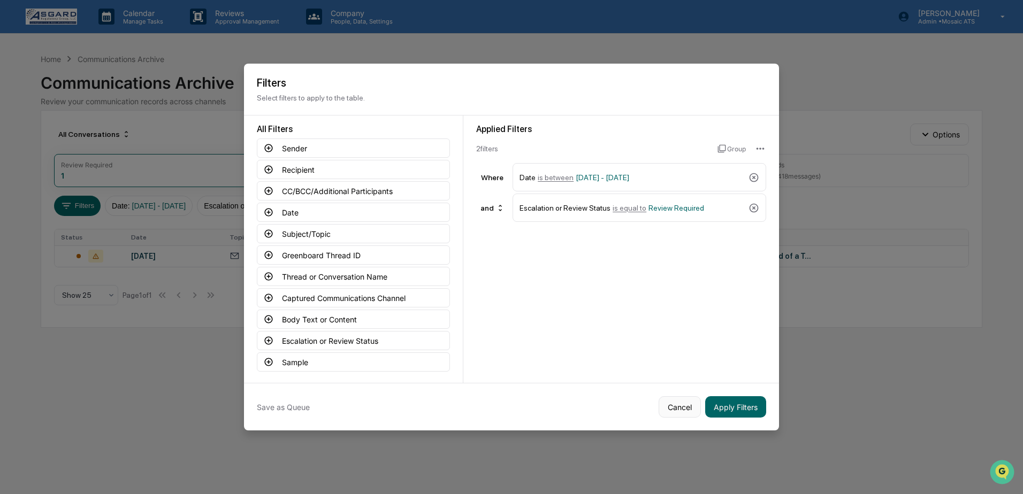
click at [679, 411] on button "Cancel" at bounding box center [680, 407] width 42 height 21
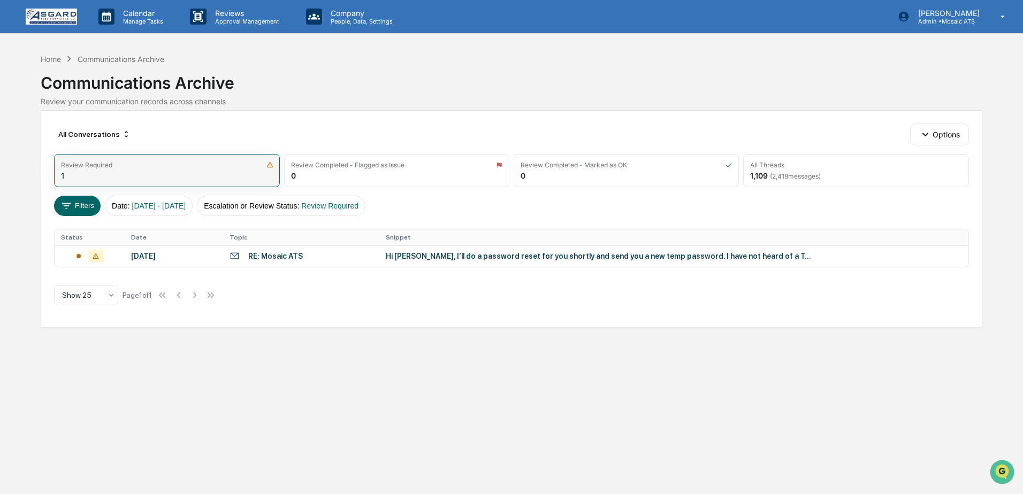
click at [200, 173] on div "Review Required 1" at bounding box center [166, 170] width 225 height 33
click at [151, 351] on div "Calendar Manage Tasks Reviews Approval Management Company People, Data, Setting…" at bounding box center [511, 247] width 1023 height 494
